Goal: Transaction & Acquisition: Purchase product/service

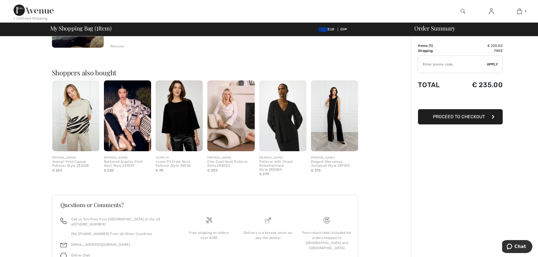
scroll to position [113, 0]
click at [289, 115] on img at bounding box center [282, 115] width 47 height 71
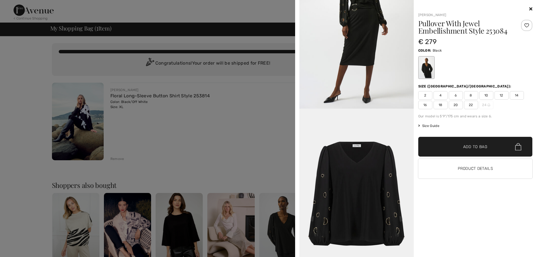
scroll to position [452, 0]
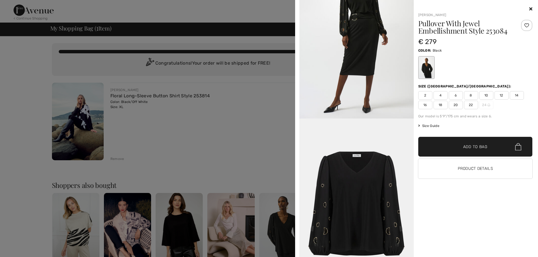
click at [531, 8] on icon at bounding box center [530, 8] width 3 height 5
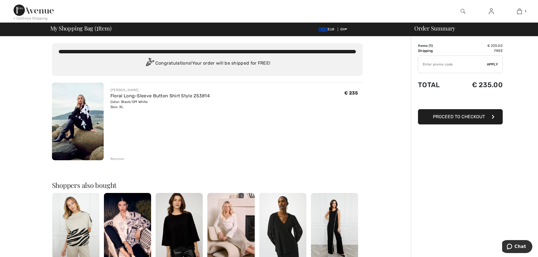
click at [465, 115] on span "Proceed to Checkout" at bounding box center [459, 116] width 52 height 5
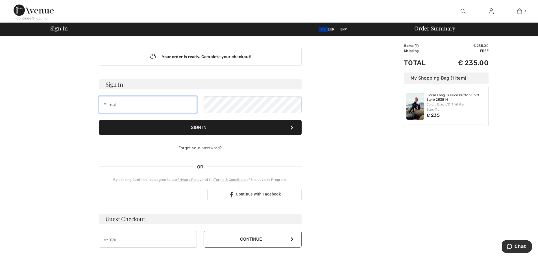
type input "claudia.willi@knellwolf.com"
click at [198, 125] on button "Sign In" at bounding box center [200, 127] width 203 height 15
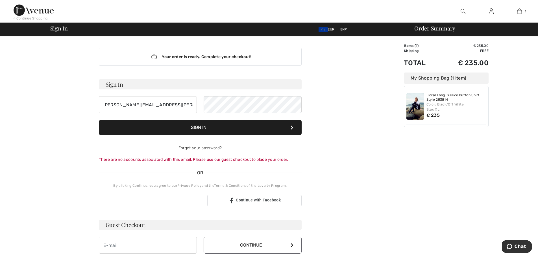
click at [198, 125] on button "Sign In" at bounding box center [200, 127] width 203 height 15
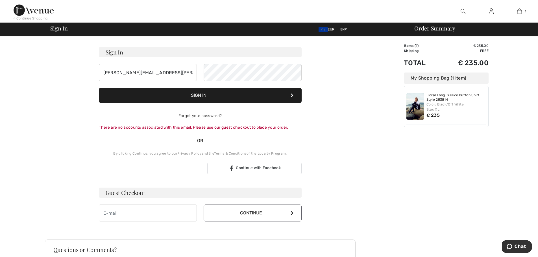
scroll to position [103, 0]
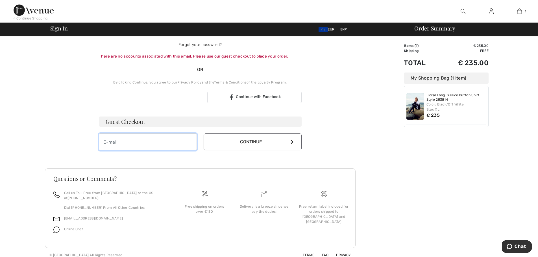
click at [135, 145] on input "email" at bounding box center [148, 141] width 98 height 17
type input "claudia.willi@knellwolf.com"
click at [254, 144] on button "Continue" at bounding box center [252, 141] width 98 height 17
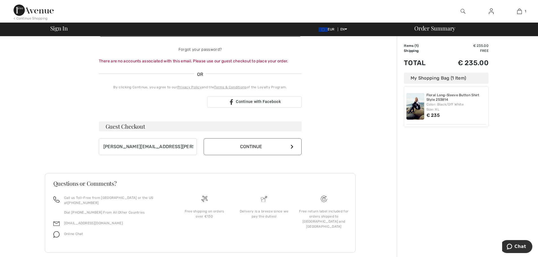
scroll to position [97, 0]
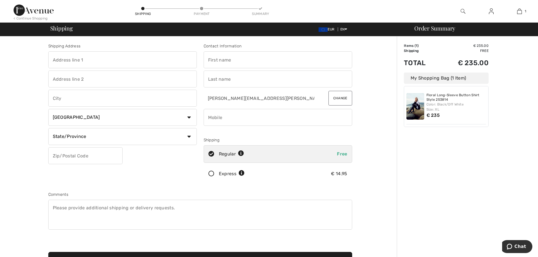
click at [189, 117] on select "Country Canada United States Afghanistan Aland Islands Albania Algeria American…" at bounding box center [122, 117] width 148 height 17
select select "CH"
click at [48, 109] on select "Country Canada United States Afghanistan Aland Islands Albania Algeria American…" at bounding box center [122, 117] width 148 height 17
click at [101, 60] on input "text" at bounding box center [122, 59] width 148 height 17
type input "[STREET_ADDRESS]"
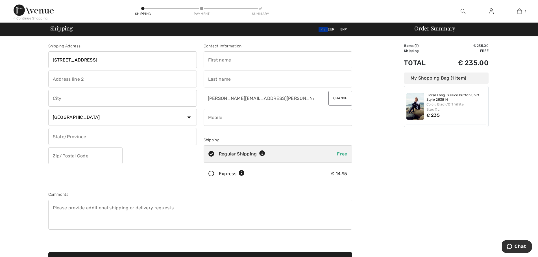
type input "Freienbach"
type input "8807"
type input "Claudia"
type input "Willi"
drag, startPoint x: 210, startPoint y: 117, endPoint x: 251, endPoint y: 113, distance: 41.1
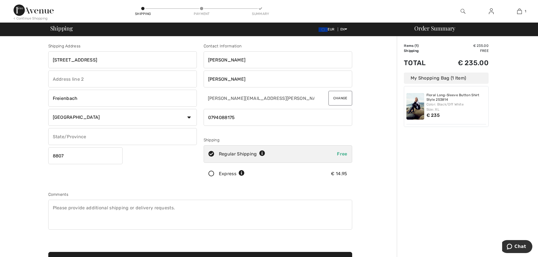
click at [210, 117] on input "phone" at bounding box center [277, 117] width 148 height 17
drag, startPoint x: 208, startPoint y: 117, endPoint x: 218, endPoint y: 113, distance: 10.8
click at [208, 117] on input "phone" at bounding box center [277, 117] width 148 height 17
drag, startPoint x: 208, startPoint y: 117, endPoint x: 216, endPoint y: 113, distance: 8.2
click at [208, 117] on input "phone" at bounding box center [277, 117] width 148 height 17
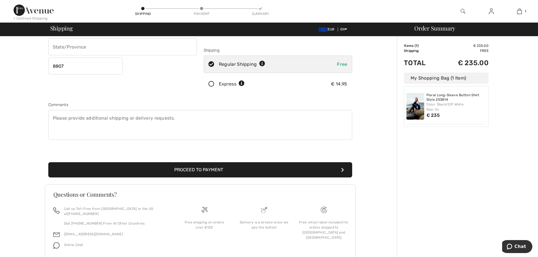
scroll to position [106, 0]
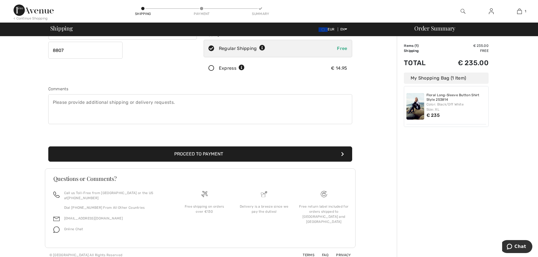
type input "0041794088175"
click at [194, 154] on button "Proceed to Payment" at bounding box center [200, 153] width 304 height 15
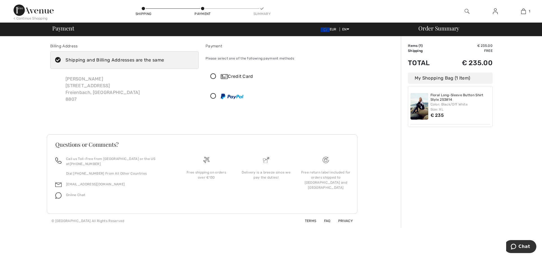
click at [213, 75] on icon at bounding box center [213, 77] width 15 height 6
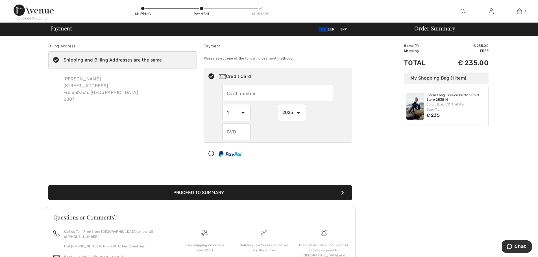
click at [258, 97] on input "text" at bounding box center [277, 93] width 111 height 17
type input "[CREDIT_CARD_NUMBER]"
select select "7"
select select "2029"
click at [241, 132] on input "text" at bounding box center [236, 131] width 28 height 17
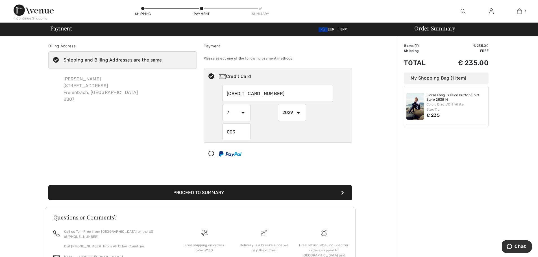
type input "009"
click at [218, 193] on button "Proceed to Summary" at bounding box center [200, 192] width 304 height 15
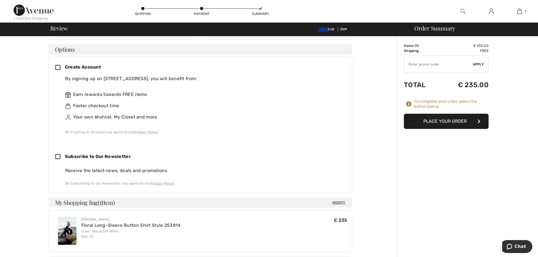
scroll to position [141, 0]
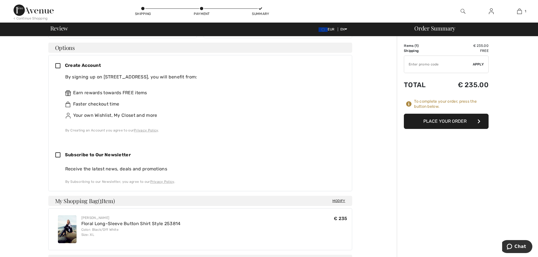
click at [447, 120] on button "Place Your Order" at bounding box center [446, 121] width 85 height 15
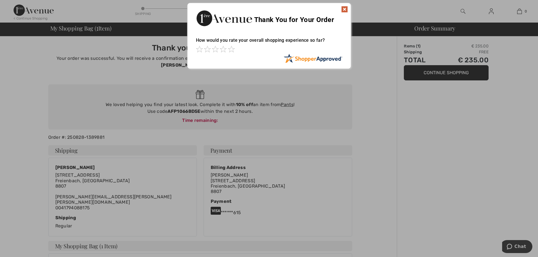
click at [345, 8] on img at bounding box center [344, 9] width 7 height 7
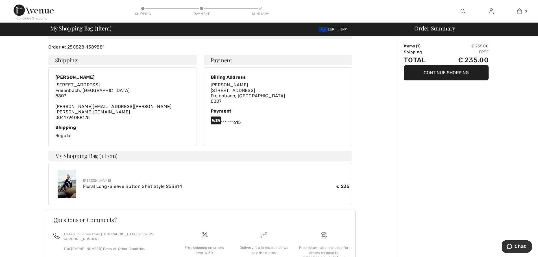
scroll to position [119, 0]
